Goal: Check status: Check status

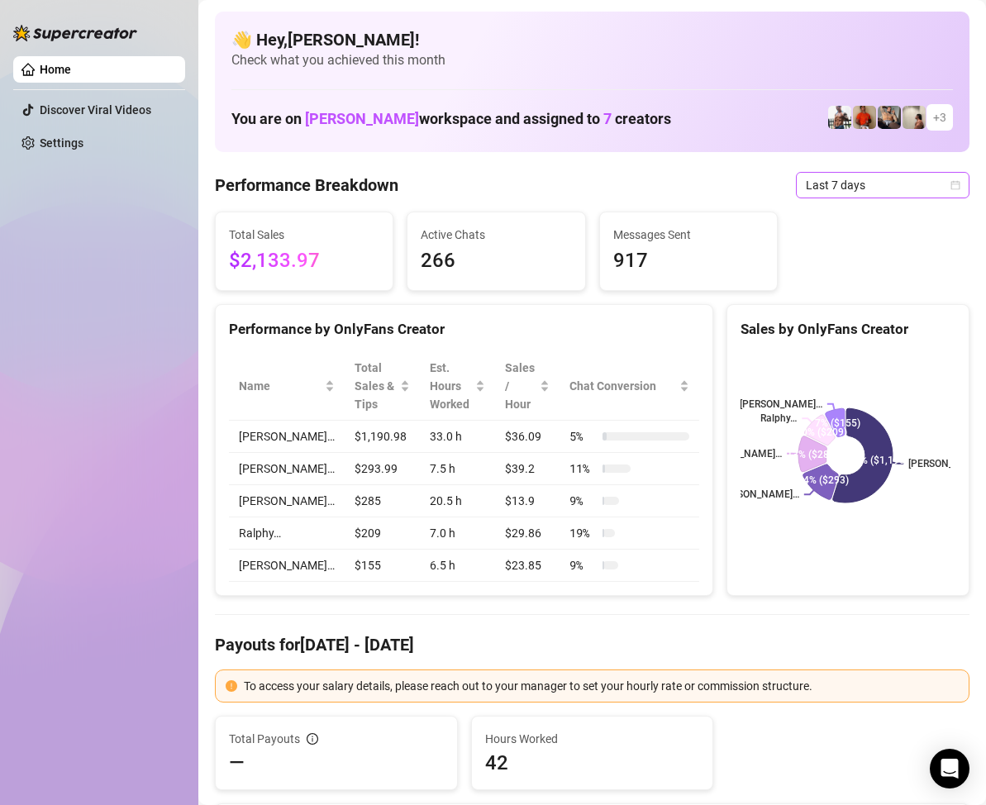
click at [950, 188] on icon "calendar" at bounding box center [955, 185] width 10 height 10
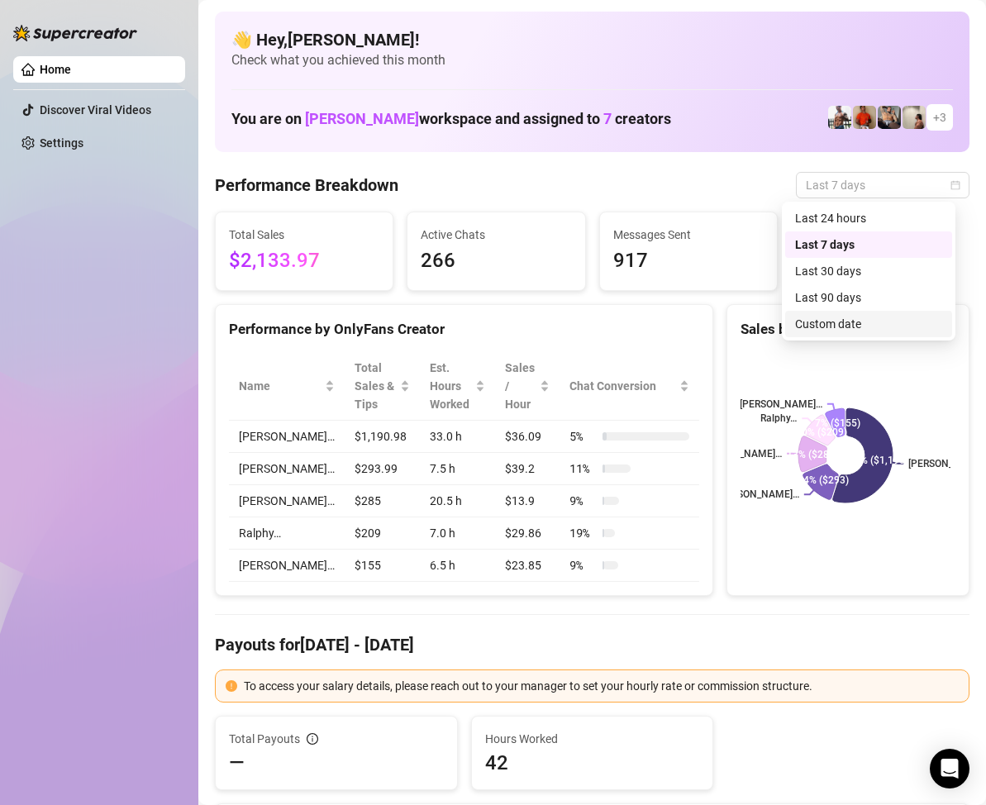
click at [834, 321] on div "Custom date" at bounding box center [868, 324] width 147 height 18
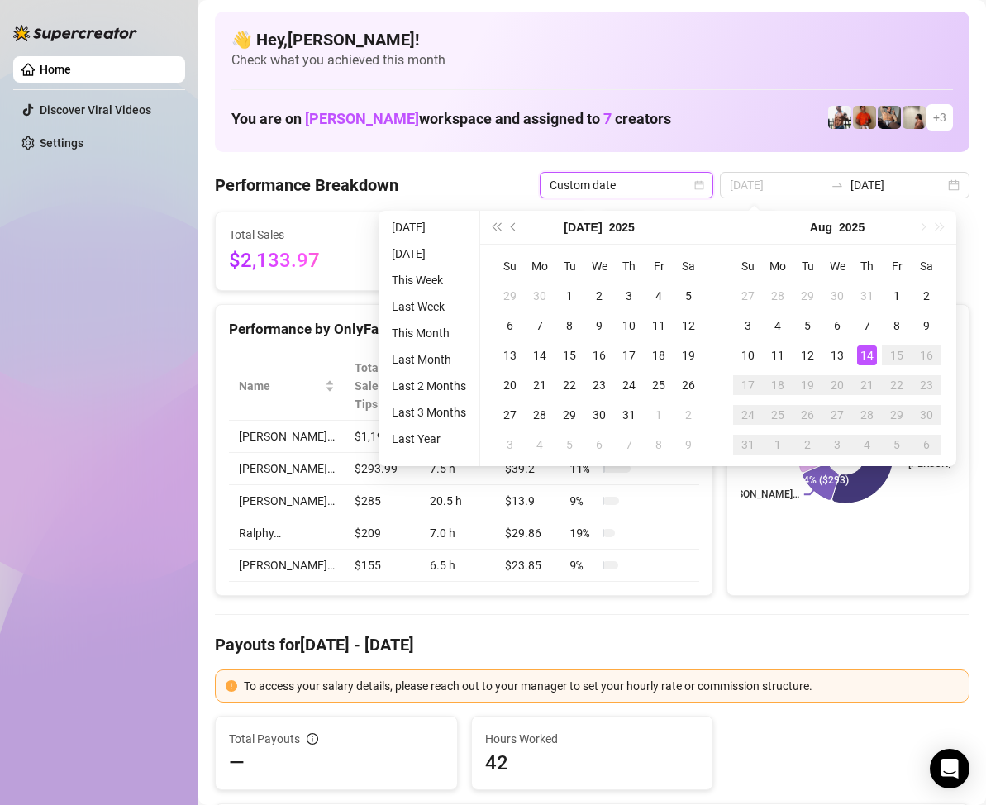
type input "[DATE]"
click at [867, 348] on div "14" at bounding box center [867, 355] width 20 height 20
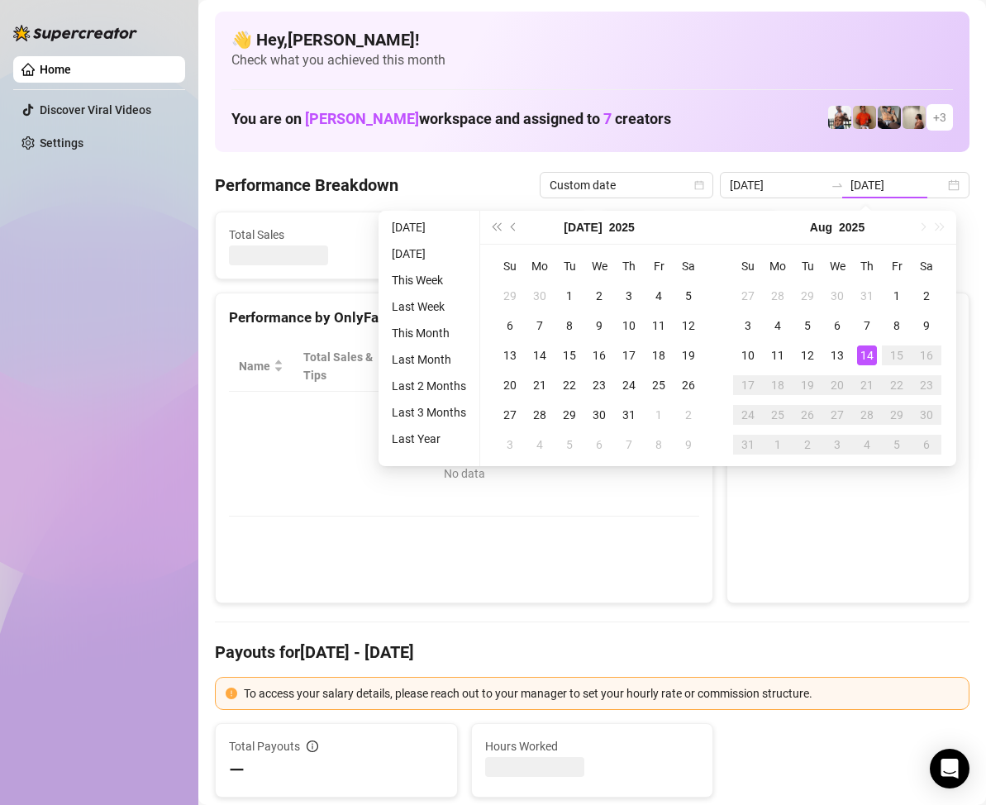
type input "[DATE]"
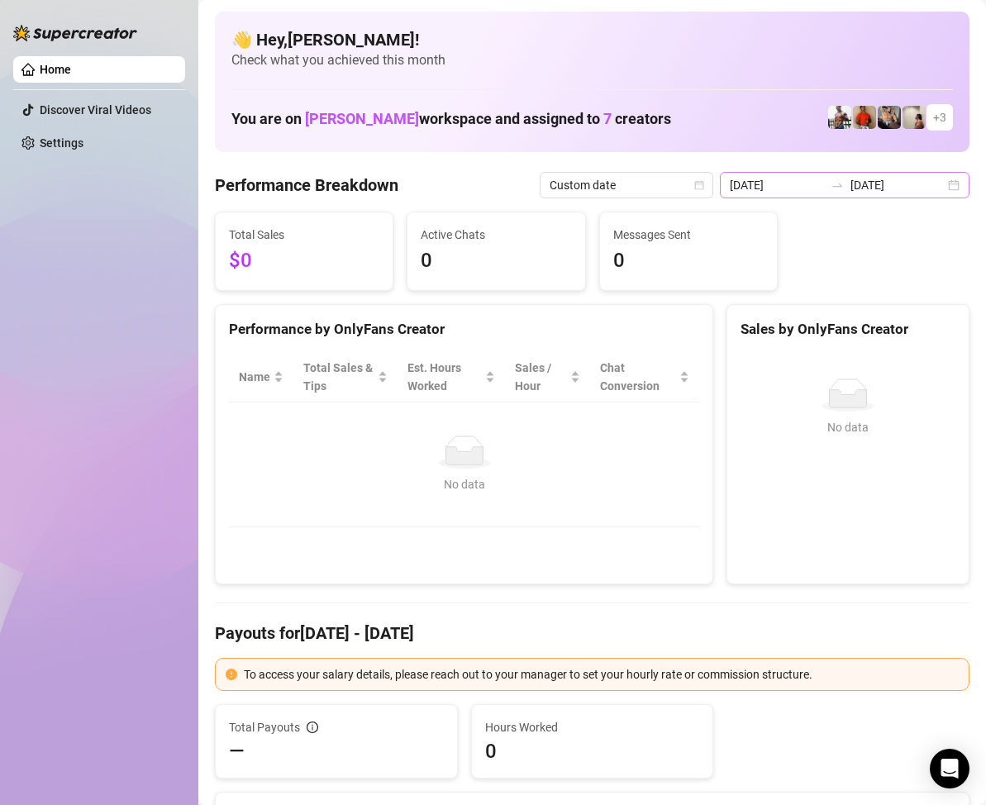
click at [939, 188] on div "[DATE] [DATE]" at bounding box center [845, 185] width 250 height 26
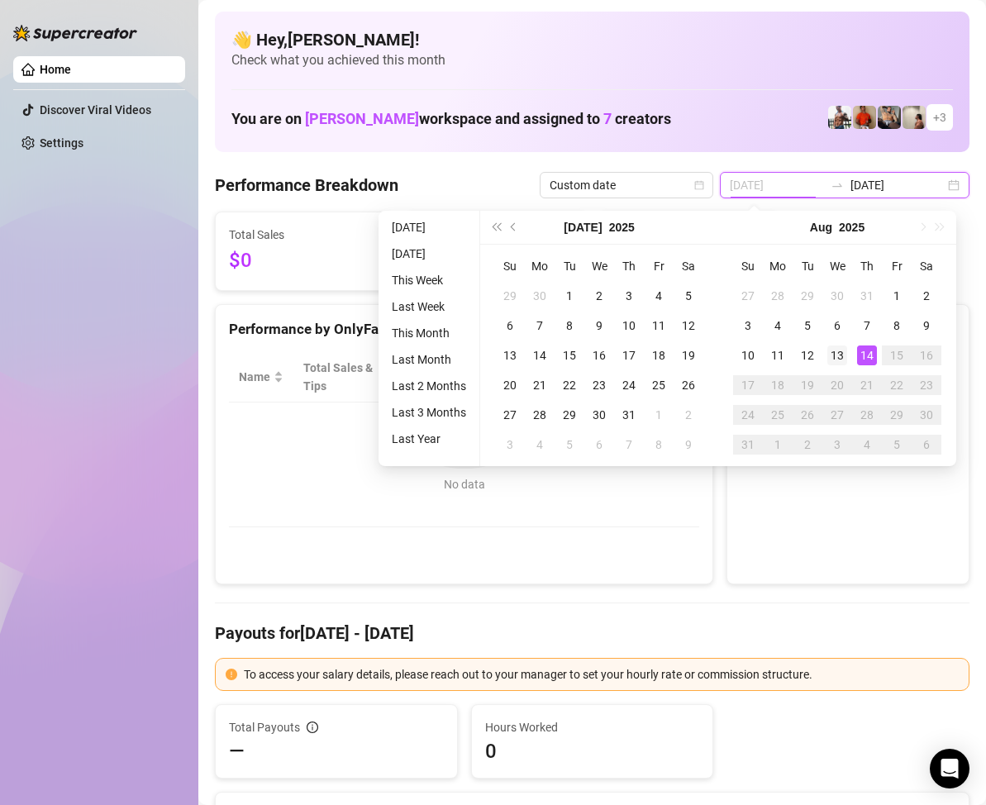
type input "[DATE]"
click at [839, 347] on div "13" at bounding box center [837, 355] width 20 height 20
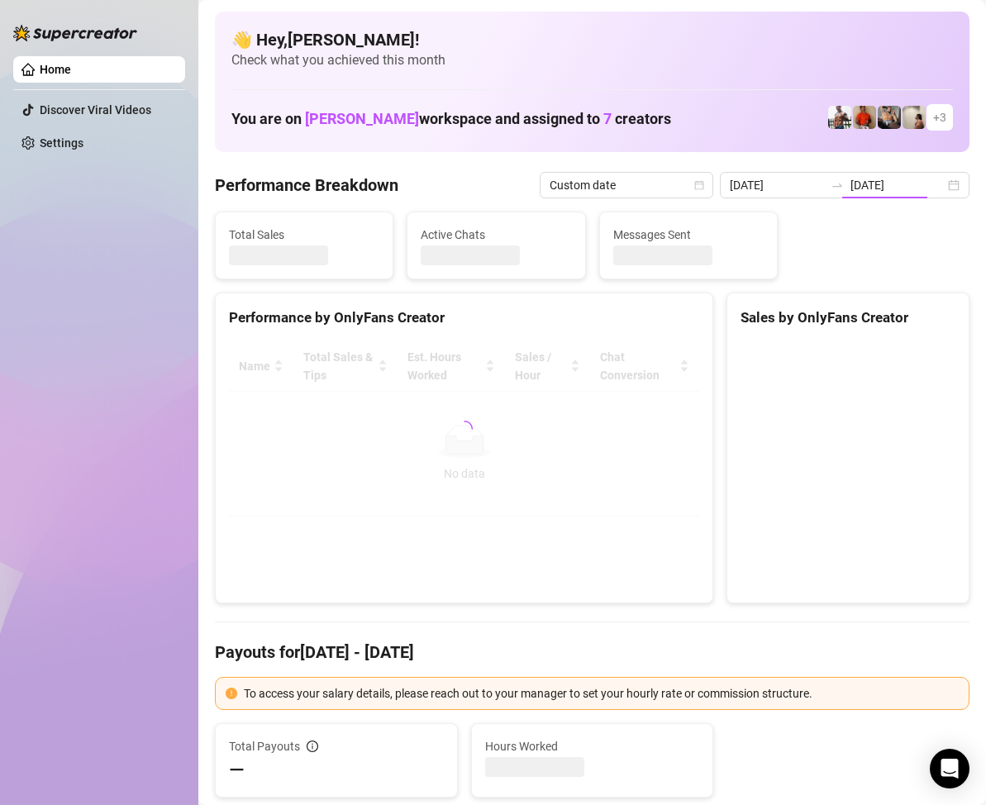
type input "[DATE]"
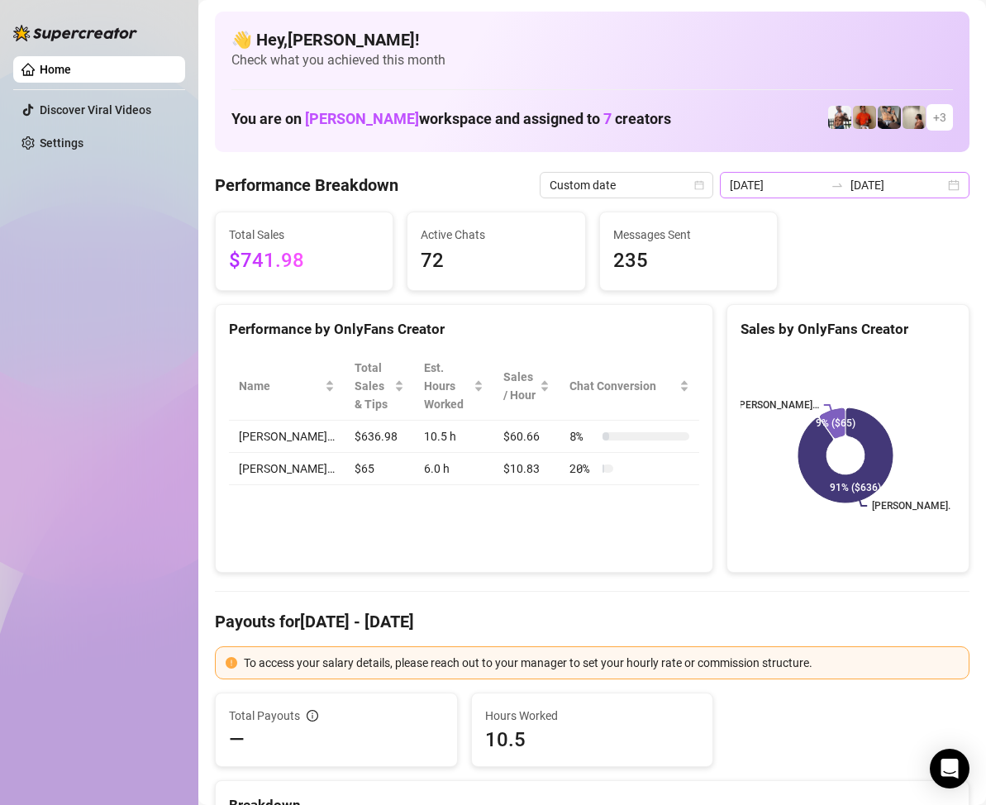
click at [946, 189] on div "[DATE] [DATE]" at bounding box center [845, 185] width 250 height 26
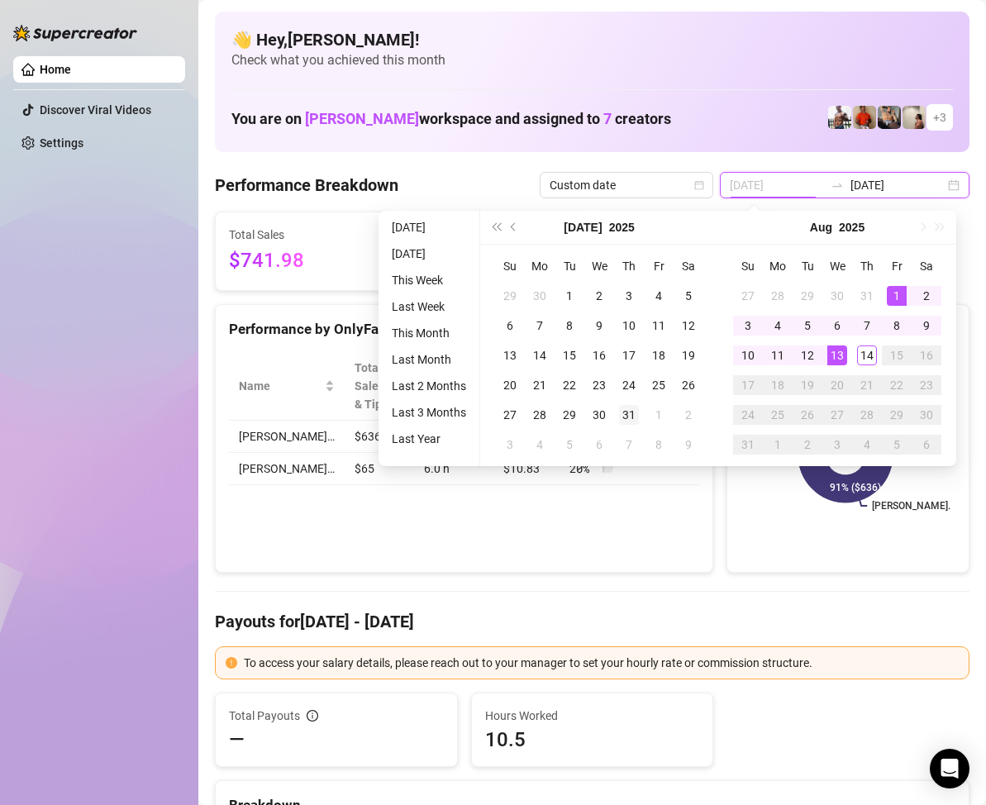
type input "[DATE]"
click at [625, 410] on div "31" at bounding box center [629, 415] width 20 height 20
type input "[DATE]"
click at [866, 354] on div "14" at bounding box center [867, 355] width 20 height 20
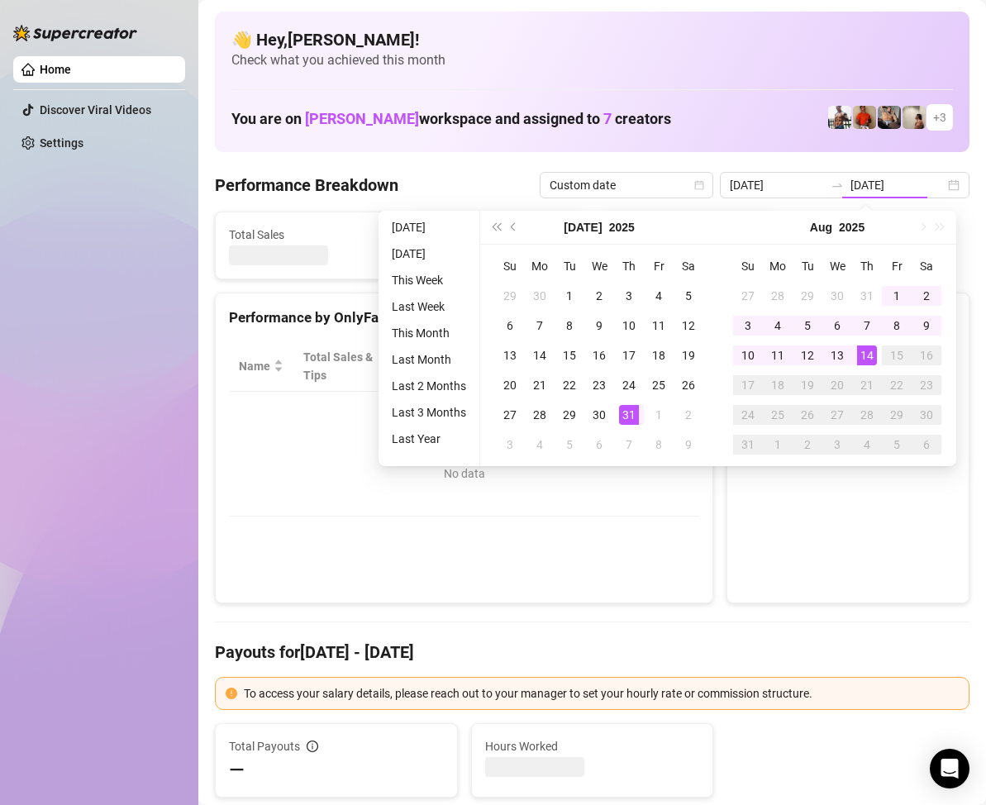
type input "[DATE]"
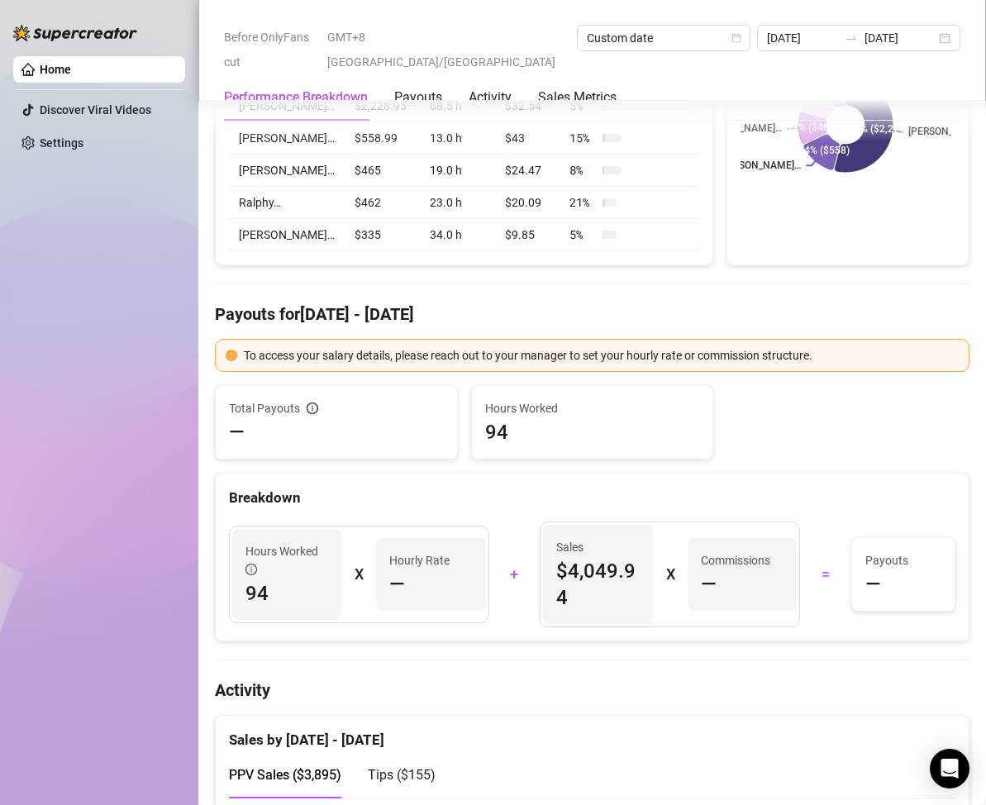
scroll to position [661, 0]
